Goal: Transaction & Acquisition: Subscribe to service/newsletter

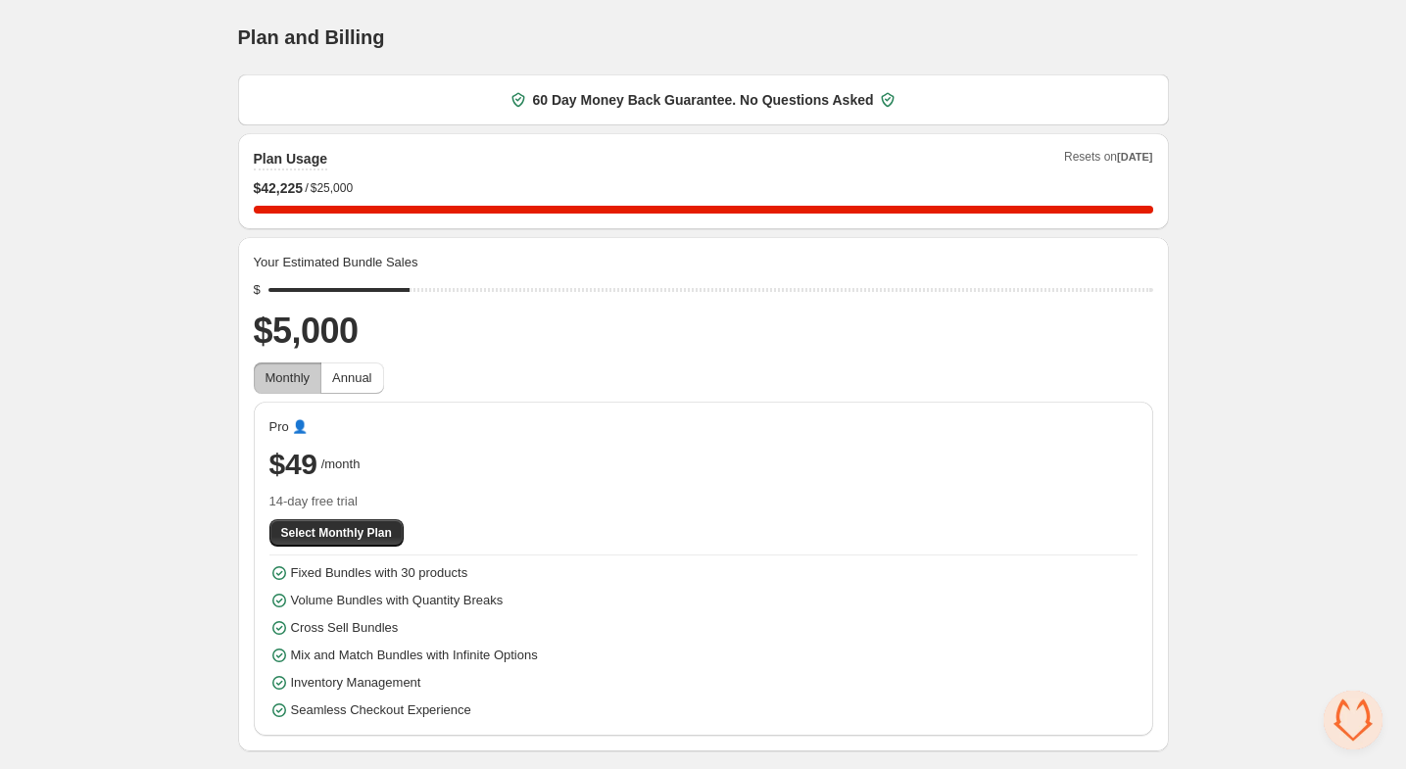
click at [197, 399] on div "Home Bundles Analytics Plan and Billing Plan and Billing. This page is ready Pl…" at bounding box center [703, 375] width 1406 height 751
click at [116, 428] on div "Home Bundles Analytics Plan and Billing Plan and Billing. This page is ready Pl…" at bounding box center [703, 375] width 1406 height 751
click at [362, 380] on span "Annual" at bounding box center [351, 377] width 39 height 15
click at [290, 380] on span "Monthly" at bounding box center [287, 377] width 45 height 15
click at [371, 383] on span "Annual" at bounding box center [351, 377] width 39 height 15
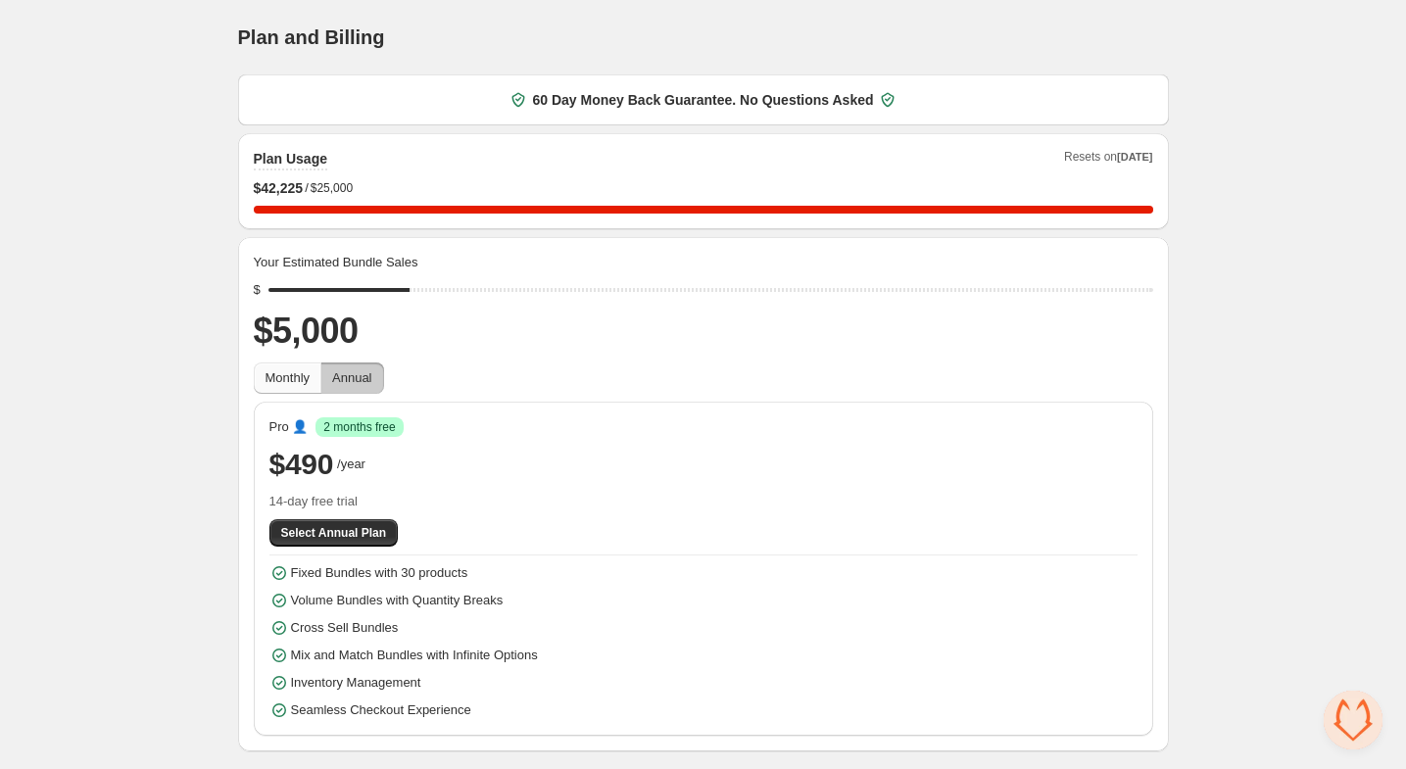
click at [289, 382] on span "Monthly" at bounding box center [287, 377] width 45 height 15
click at [363, 384] on span "Annual" at bounding box center [351, 377] width 39 height 15
click at [310, 381] on span "Monthly" at bounding box center [287, 377] width 45 height 15
click at [164, 419] on div "Home Bundles Analytics Plan and Billing Plan and Billing. This page is ready Pl…" at bounding box center [703, 375] width 1406 height 751
